Goal: Find specific page/section: Find specific page/section

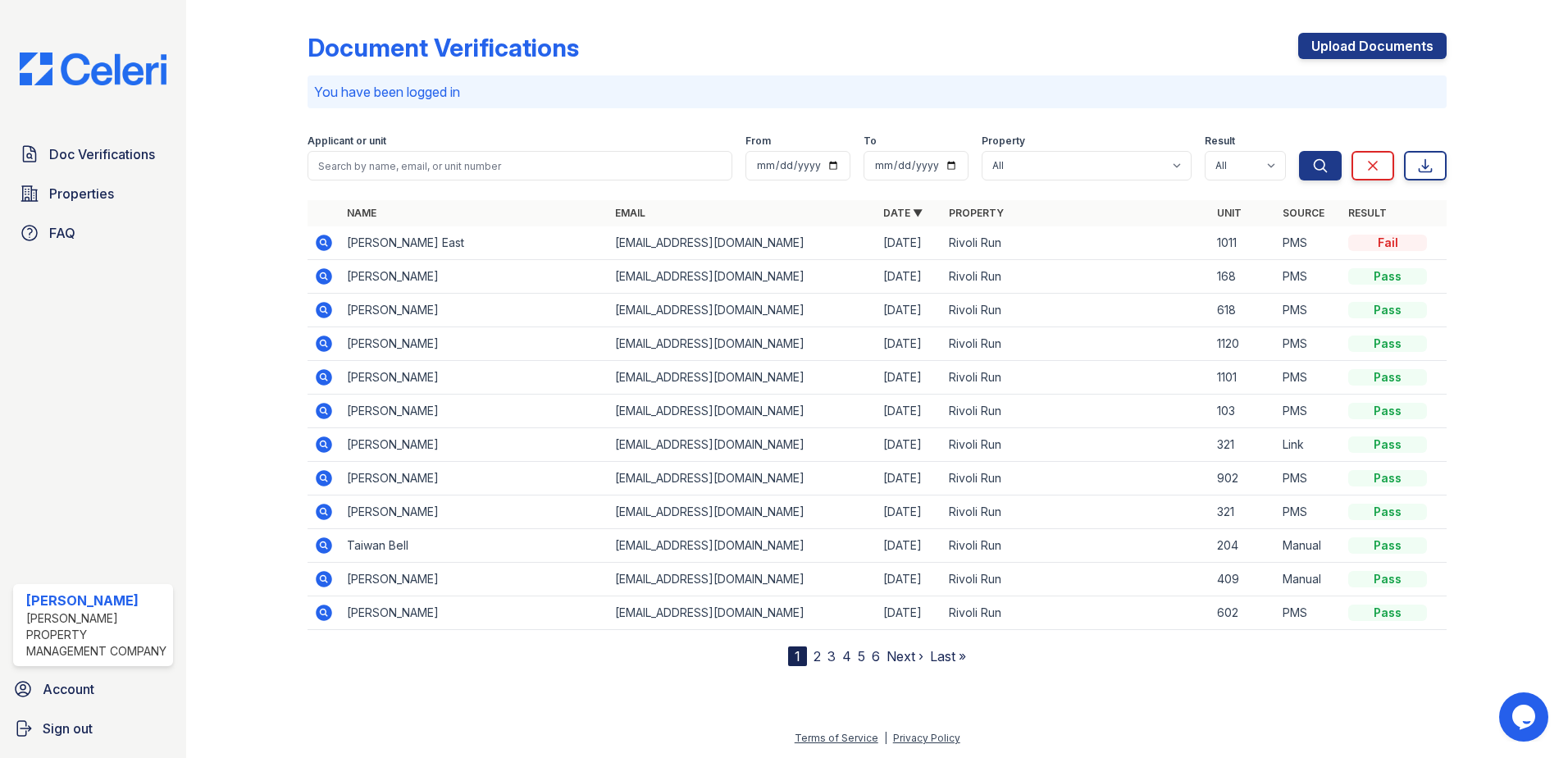
click at [810, 658] on nav "1 2 3 4 5 6 Next › Last »" at bounding box center [876, 656] width 178 height 19
click at [819, 660] on link "2" at bounding box center [817, 655] width 7 height 17
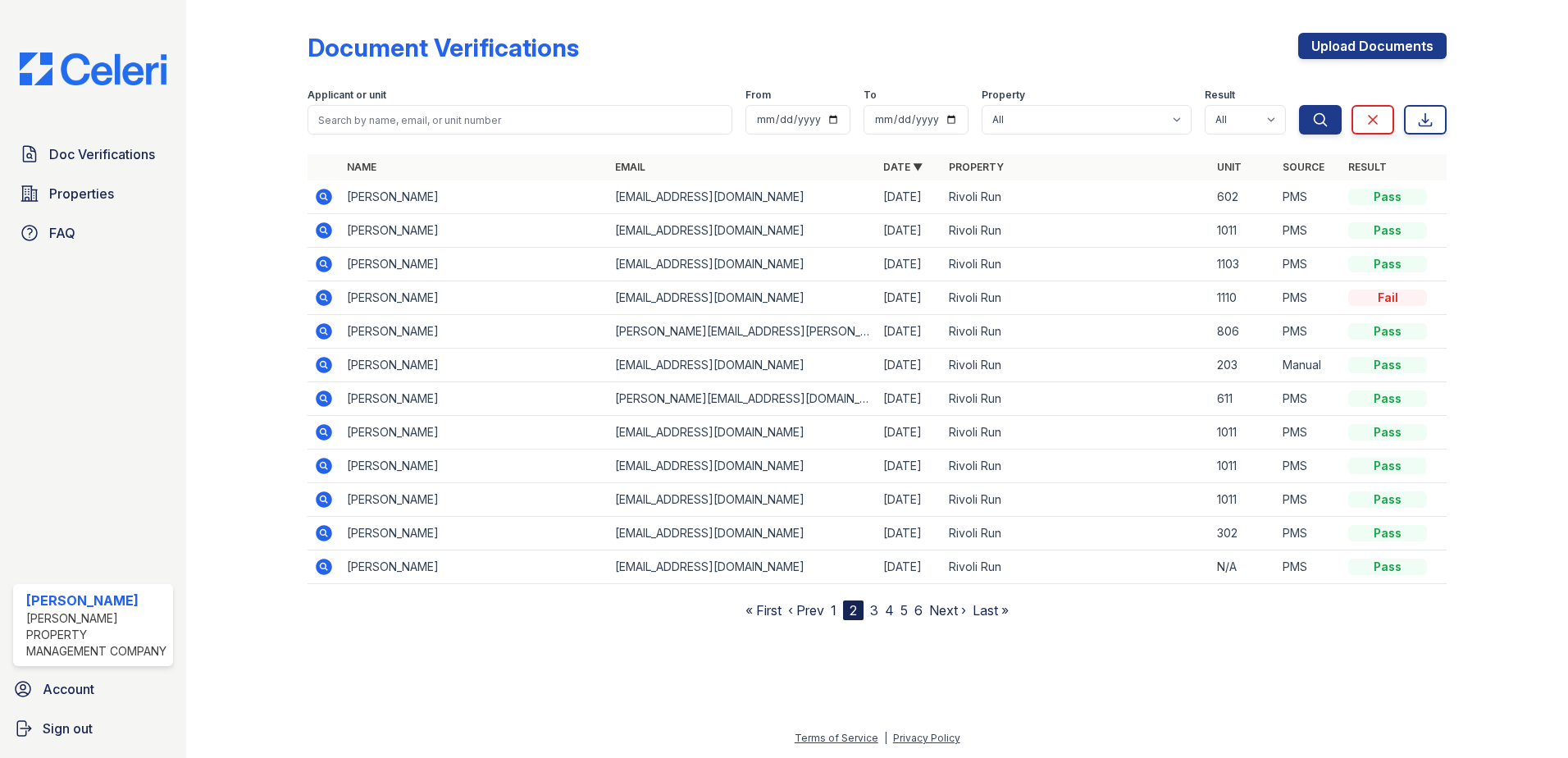
click at [835, 609] on link "1" at bounding box center [833, 610] width 5 height 17
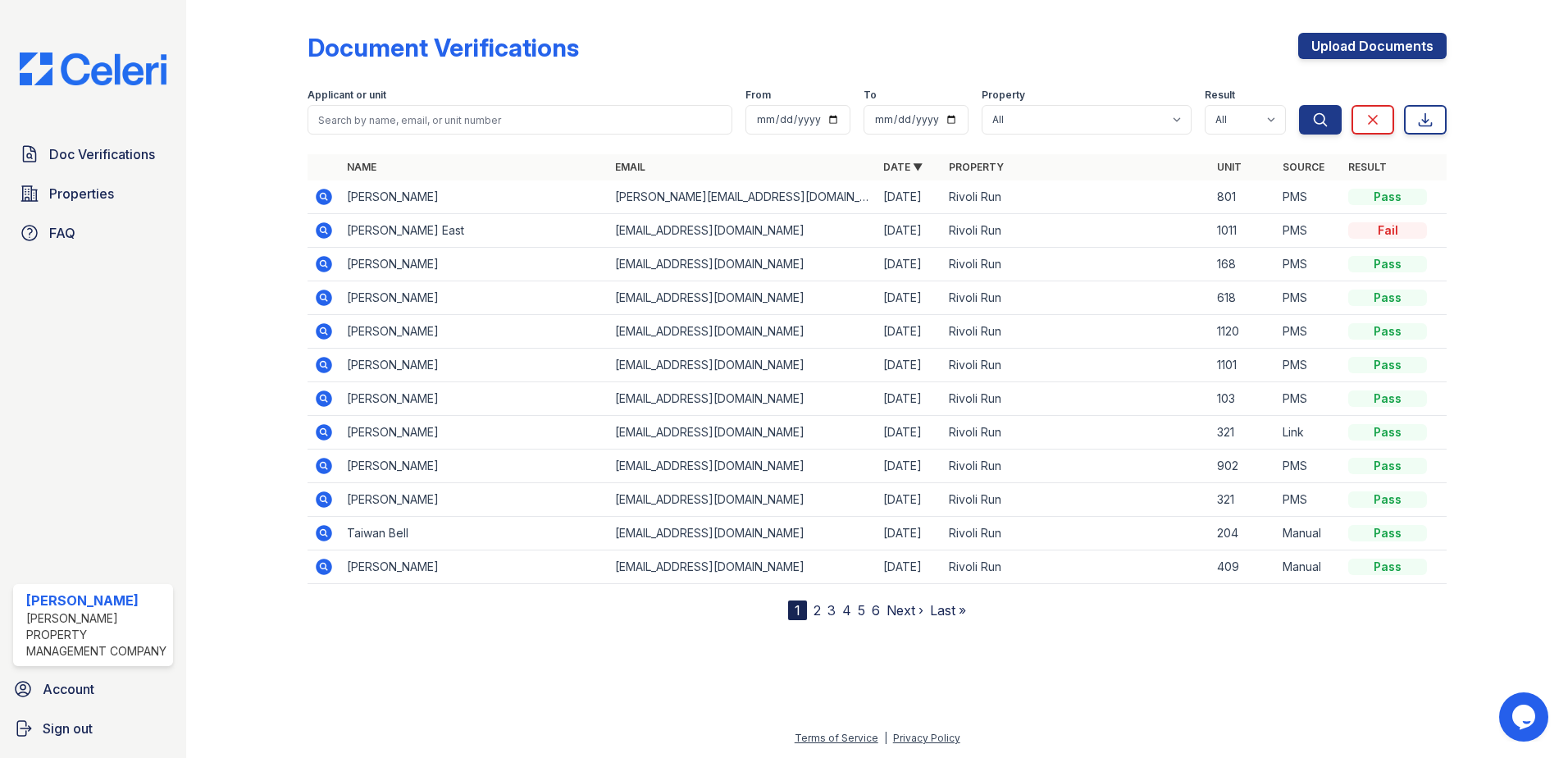
click at [324, 193] on icon at bounding box center [324, 196] width 19 height 19
